Goal: Use online tool/utility: Utilize a website feature to perform a specific function

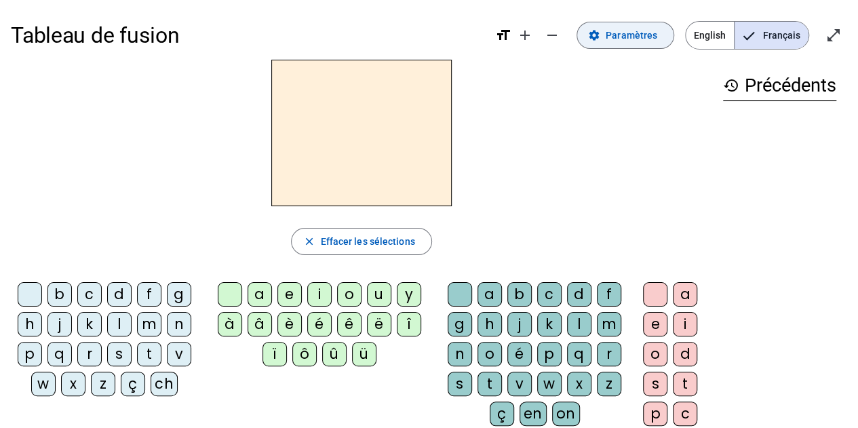
drag, startPoint x: 0, startPoint y: 0, endPoint x: 608, endPoint y: 32, distance: 608.9
click at [608, 32] on span at bounding box center [625, 35] width 96 height 33
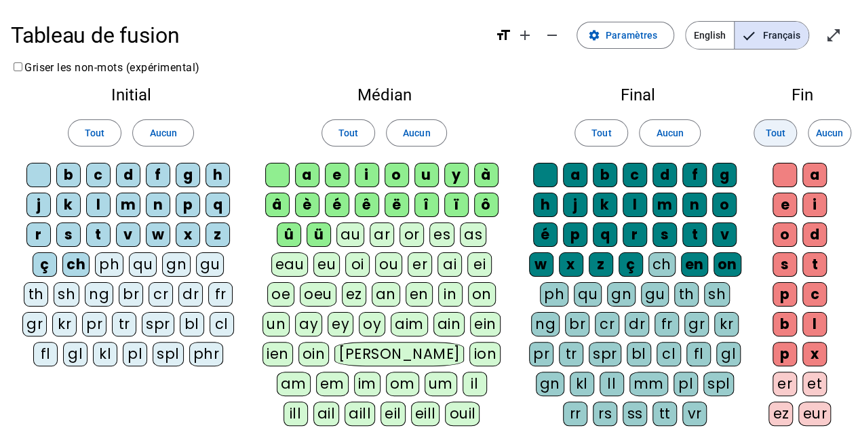
click at [787, 135] on span at bounding box center [775, 133] width 42 height 33
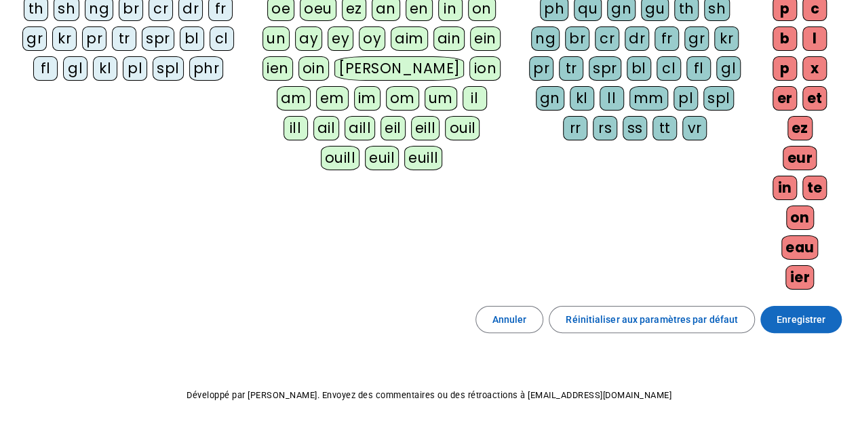
click at [807, 303] on span at bounding box center [800, 319] width 81 height 33
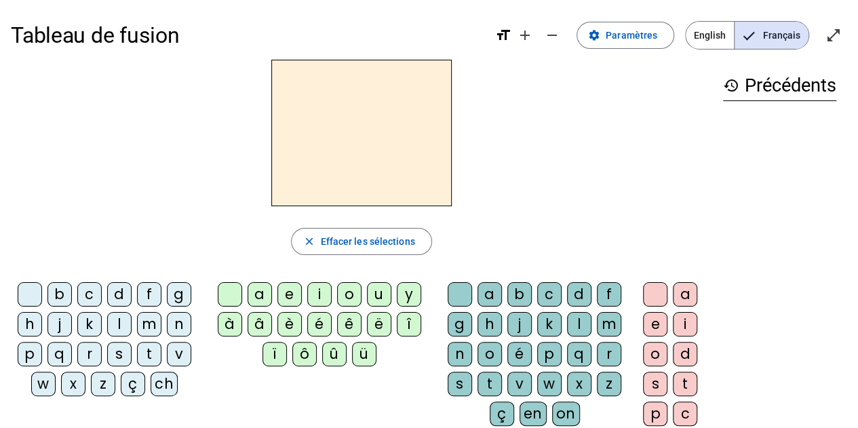
click at [149, 293] on div "f" at bounding box center [149, 294] width 24 height 24
click at [90, 354] on div "r" at bounding box center [89, 354] width 24 height 24
click at [598, 25] on span at bounding box center [625, 35] width 96 height 33
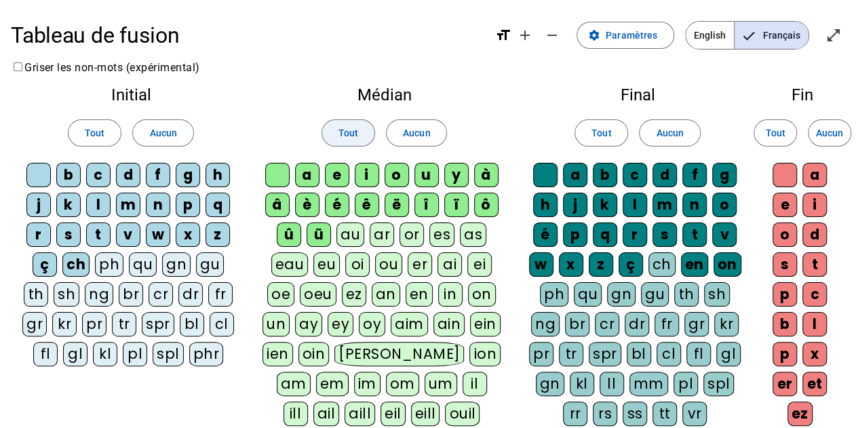
click at [346, 140] on span "Tout" at bounding box center [348, 133] width 20 height 16
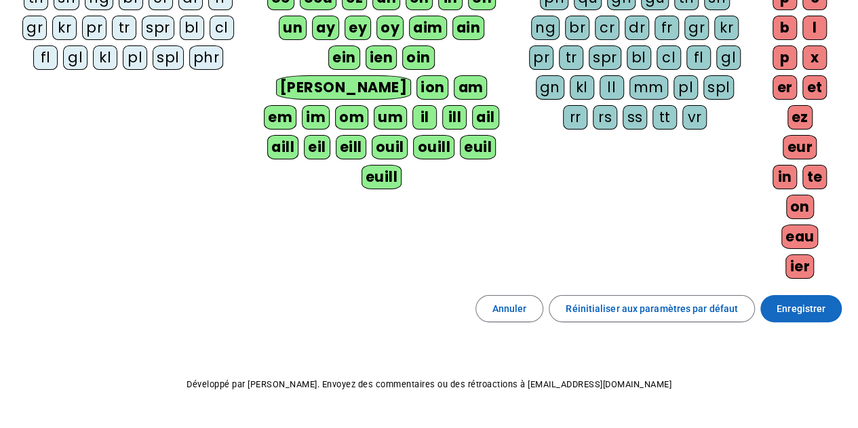
click at [794, 292] on span at bounding box center [800, 308] width 81 height 33
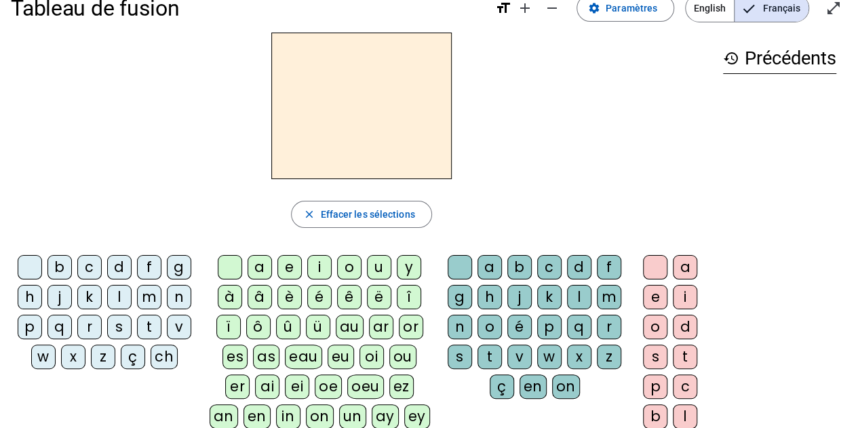
scroll to position [19, 0]
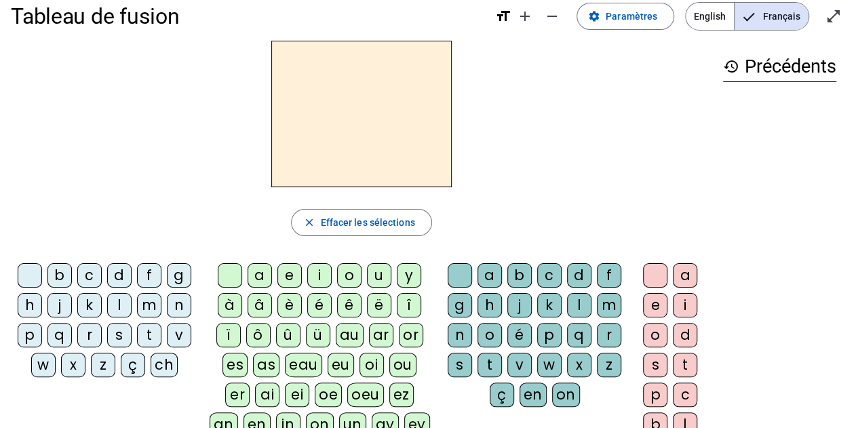
click at [146, 270] on div "f" at bounding box center [149, 275] width 24 height 24
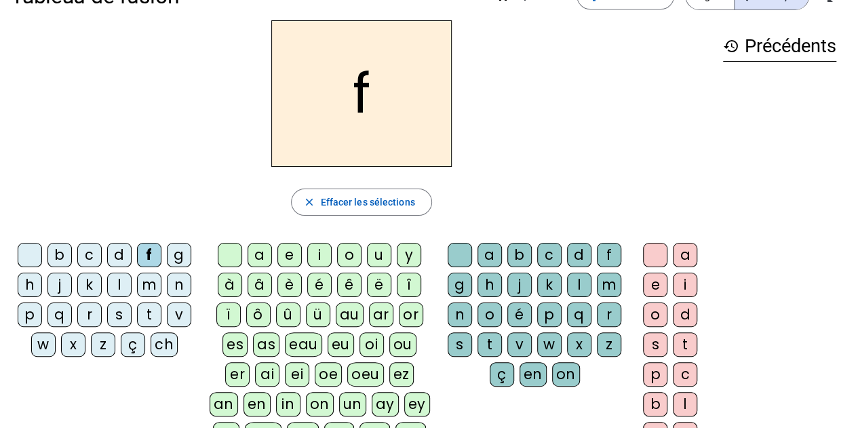
scroll to position [0, 0]
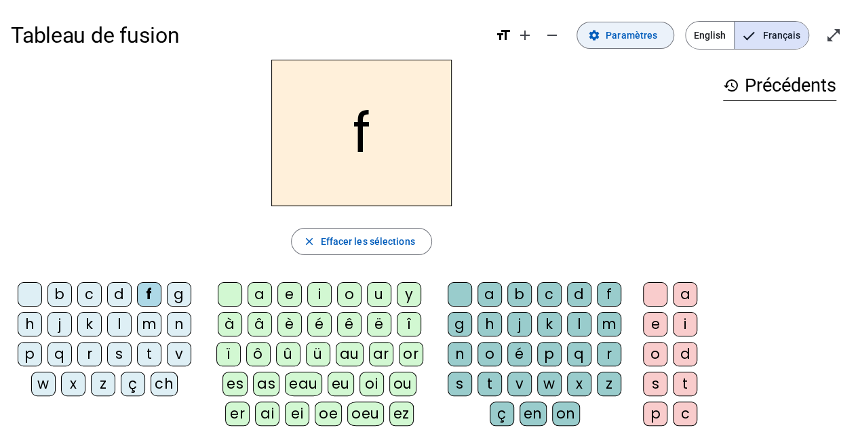
click at [607, 38] on span at bounding box center [625, 35] width 96 height 33
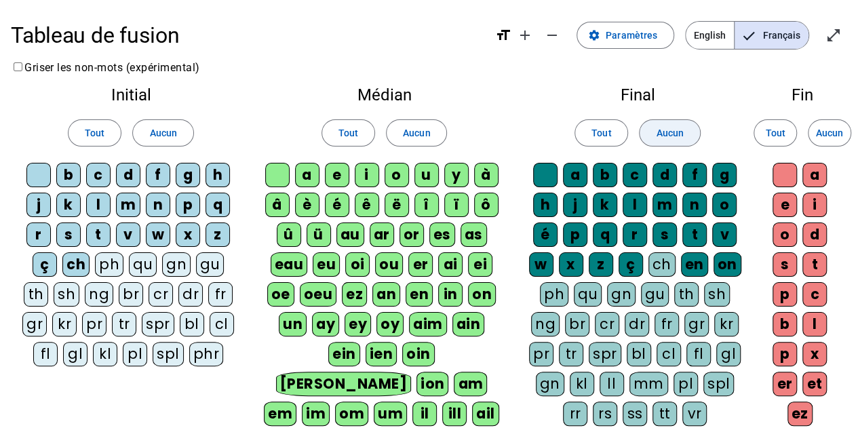
scroll to position [296, 0]
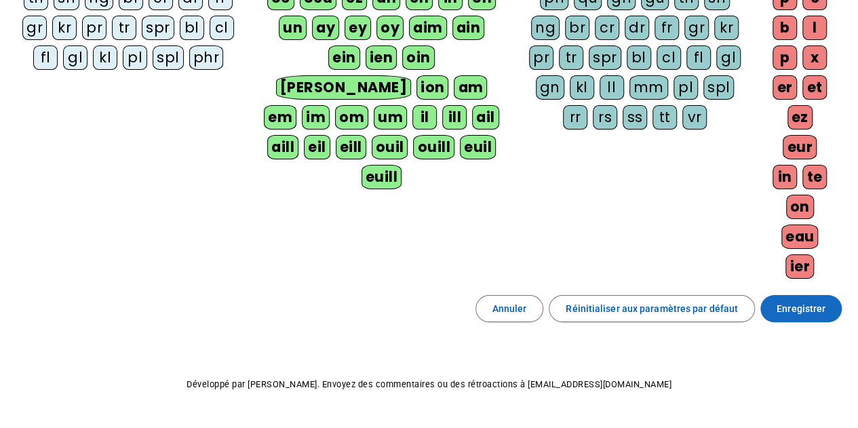
click at [800, 300] on span "Enregistrer" at bounding box center [800, 308] width 49 height 16
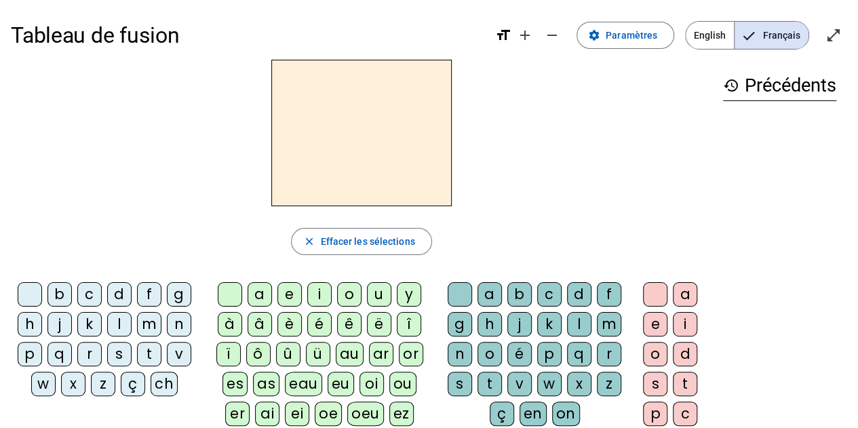
scroll to position [69, 0]
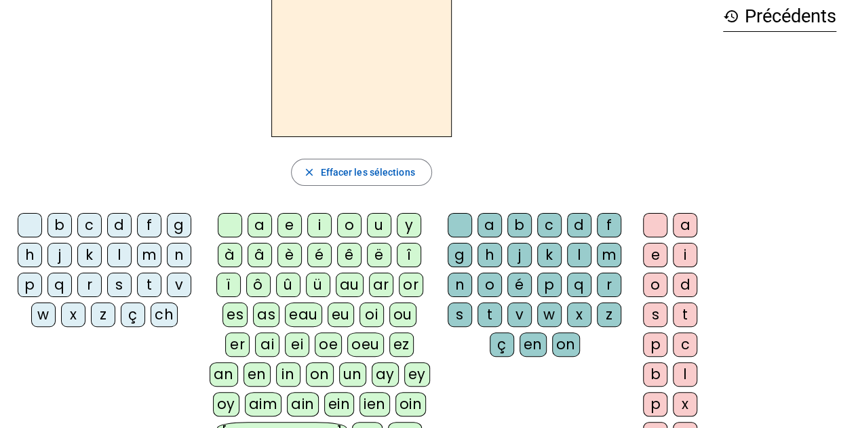
click at [151, 223] on div "f" at bounding box center [149, 225] width 24 height 24
click at [92, 283] on div "r" at bounding box center [89, 285] width 24 height 24
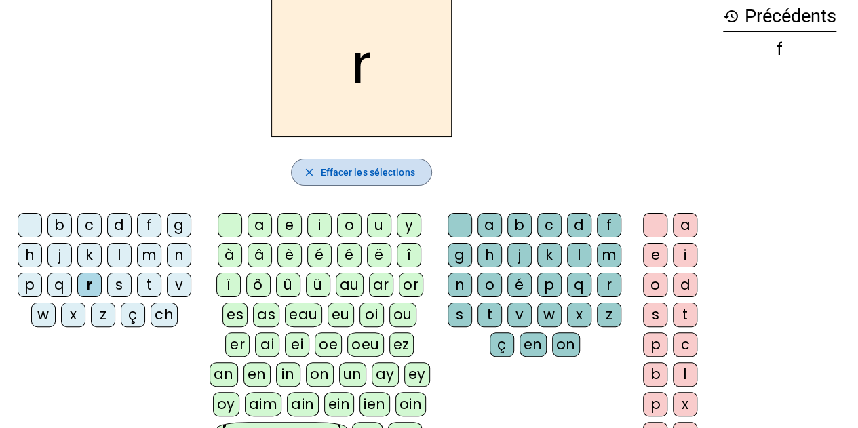
click at [388, 179] on span "Effacer les sélections" at bounding box center [367, 172] width 94 height 16
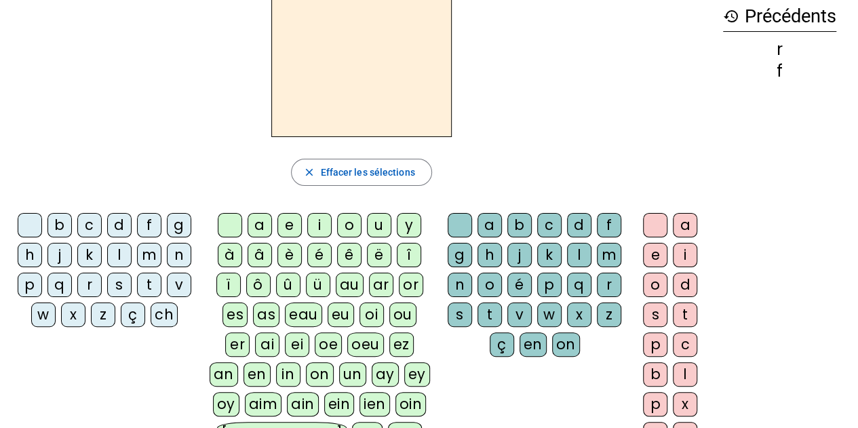
click at [28, 286] on div "p" at bounding box center [30, 285] width 24 height 24
click at [294, 253] on div "è" at bounding box center [289, 255] width 24 height 24
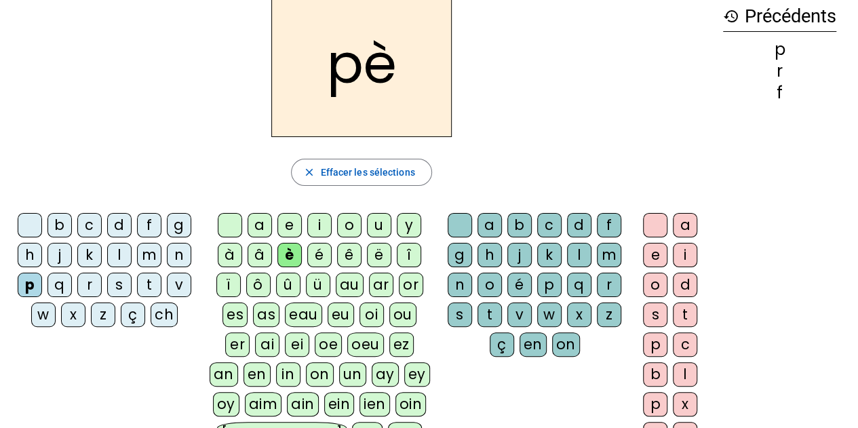
click at [609, 283] on div "r" at bounding box center [609, 285] width 24 height 24
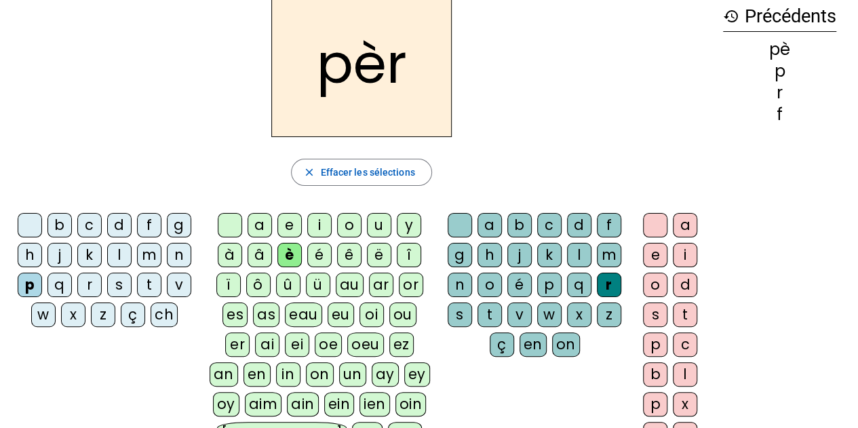
click at [658, 255] on div "e" at bounding box center [655, 255] width 24 height 24
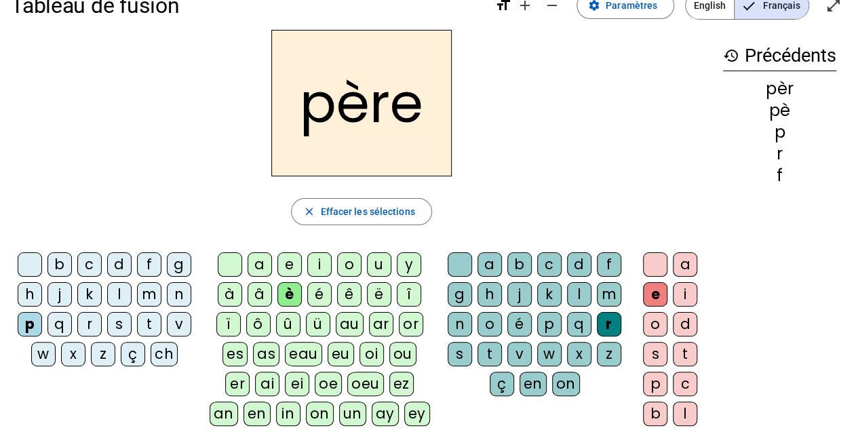
scroll to position [28, 0]
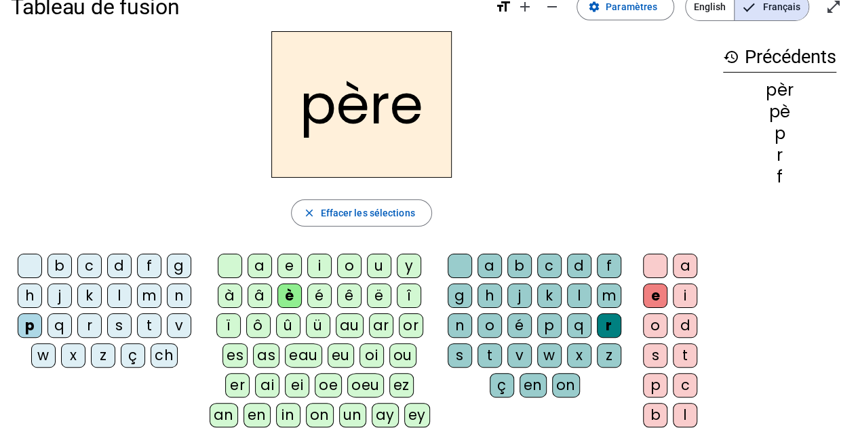
click at [153, 291] on div "m" at bounding box center [149, 295] width 24 height 24
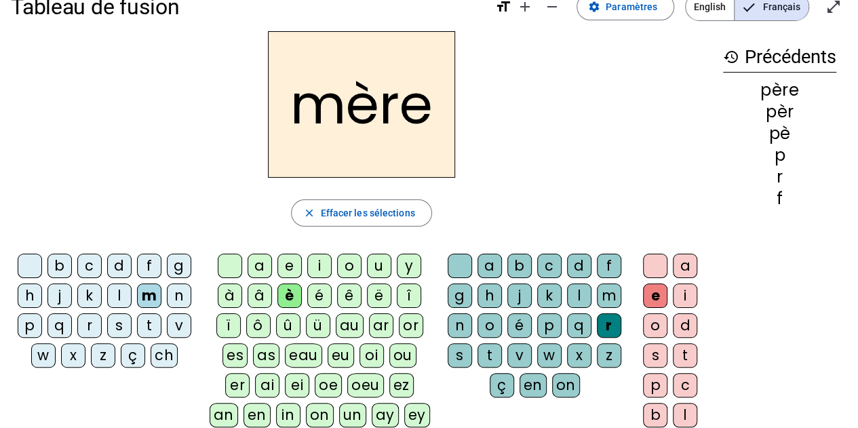
click at [173, 269] on div "g" at bounding box center [179, 266] width 24 height 24
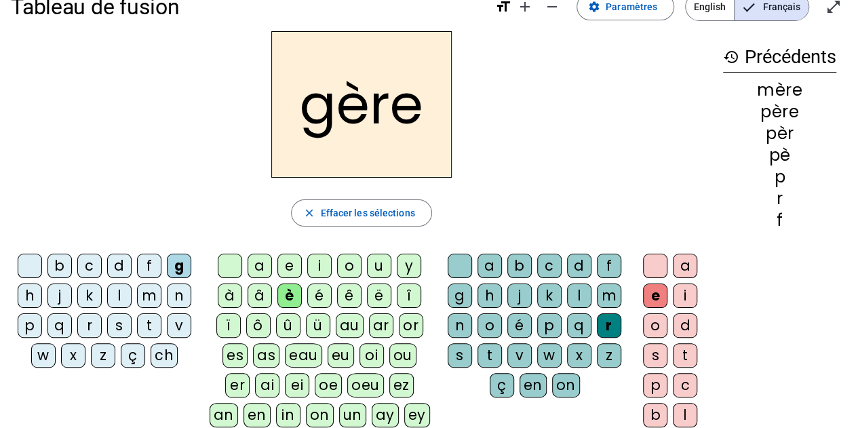
click at [262, 269] on div "a" at bounding box center [259, 266] width 24 height 24
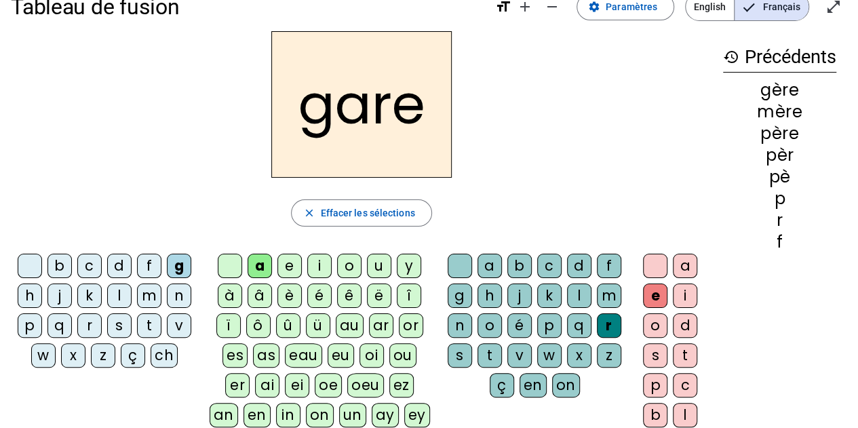
click at [458, 292] on div "g" at bounding box center [459, 295] width 24 height 24
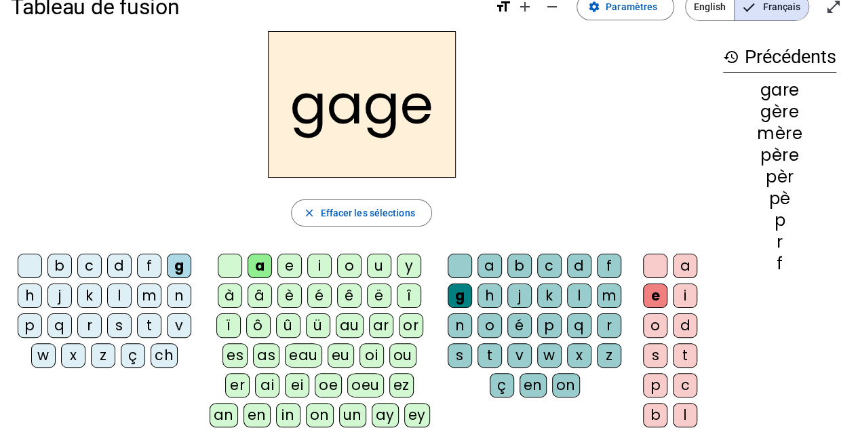
click at [126, 322] on div "s" at bounding box center [119, 325] width 24 height 24
